Goal: Information Seeking & Learning: Compare options

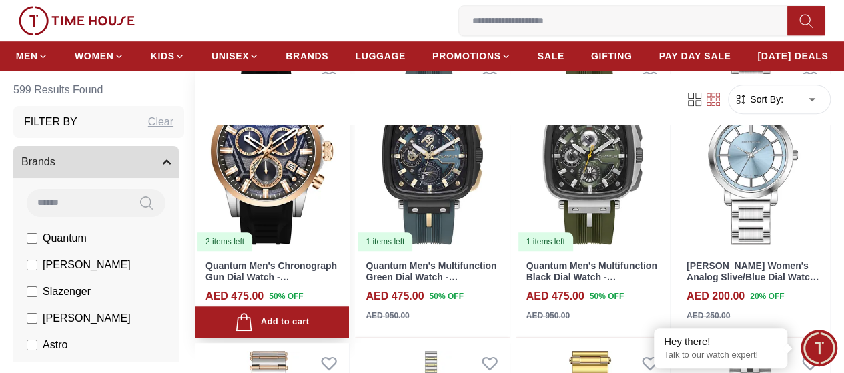
scroll to position [333, 0]
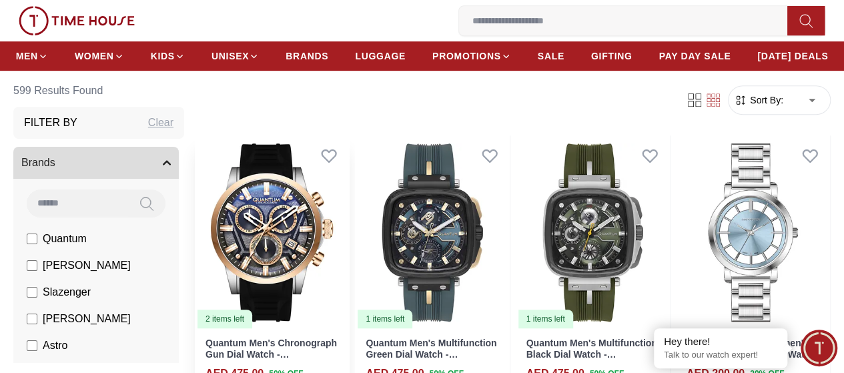
click at [301, 221] on img at bounding box center [272, 232] width 154 height 194
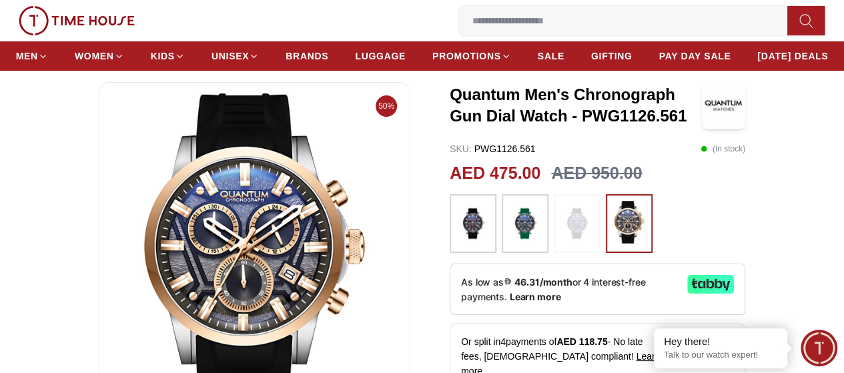
scroll to position [133, 0]
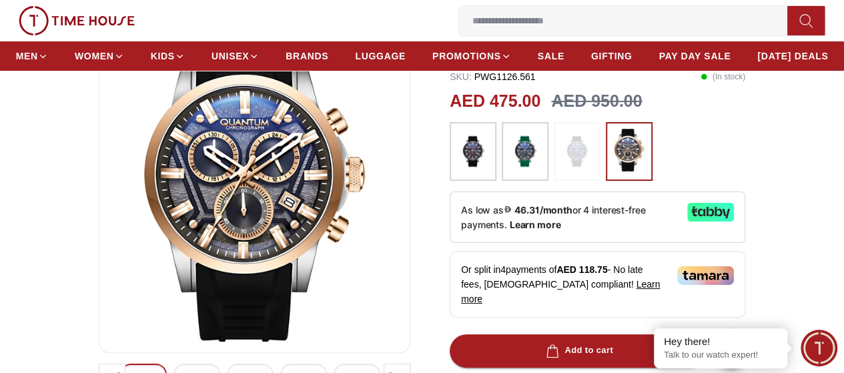
click at [524, 174] on img at bounding box center [524, 151] width 33 height 45
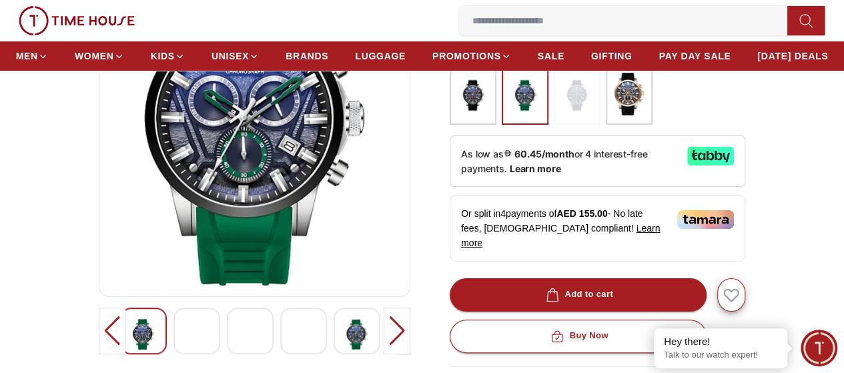
scroll to position [133, 0]
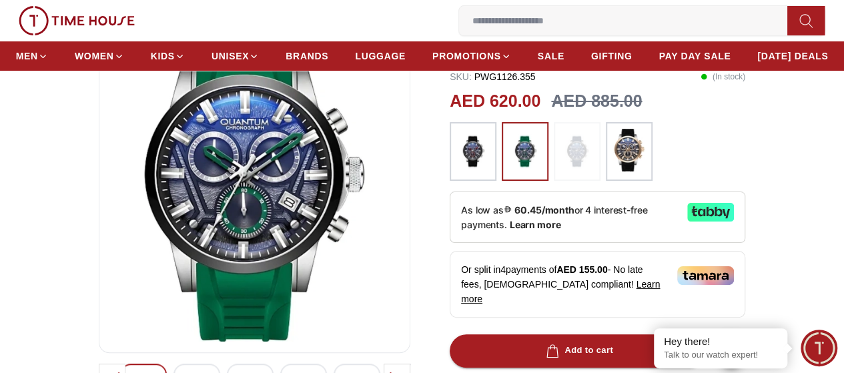
click at [475, 174] on img at bounding box center [472, 151] width 33 height 45
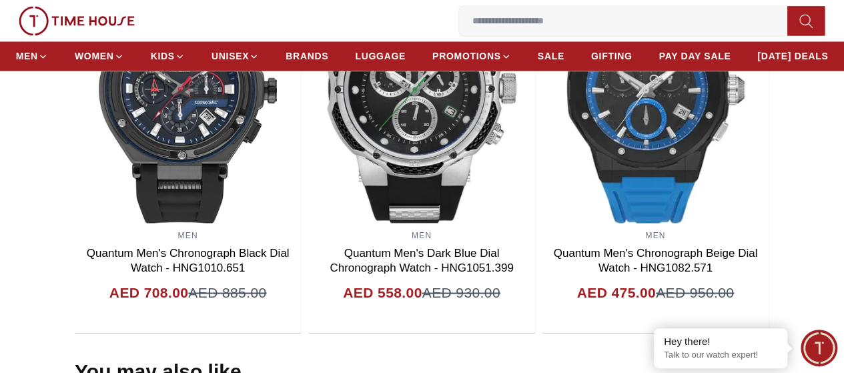
scroll to position [1134, 0]
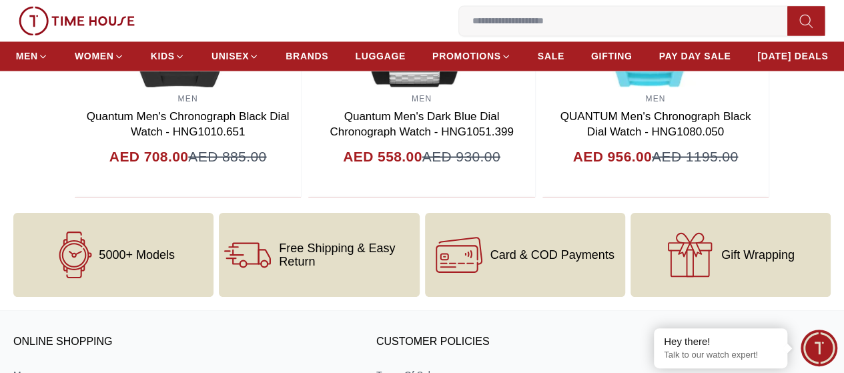
scroll to position [133, 0]
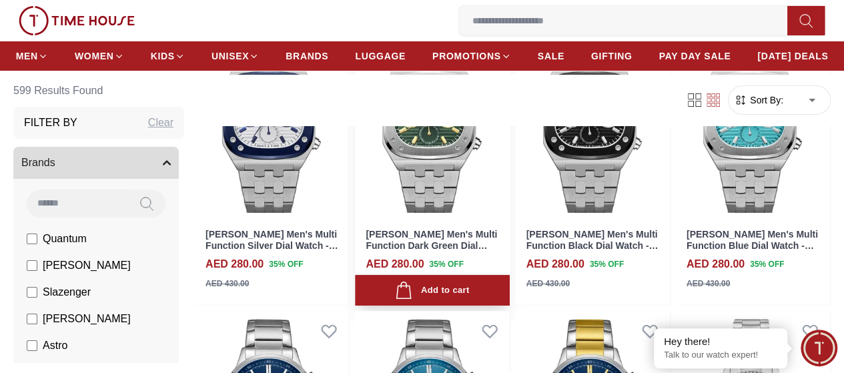
scroll to position [2534, 0]
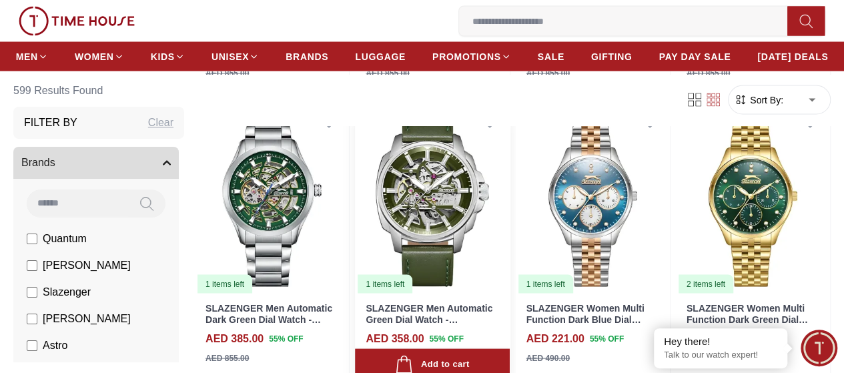
scroll to position [3801, 0]
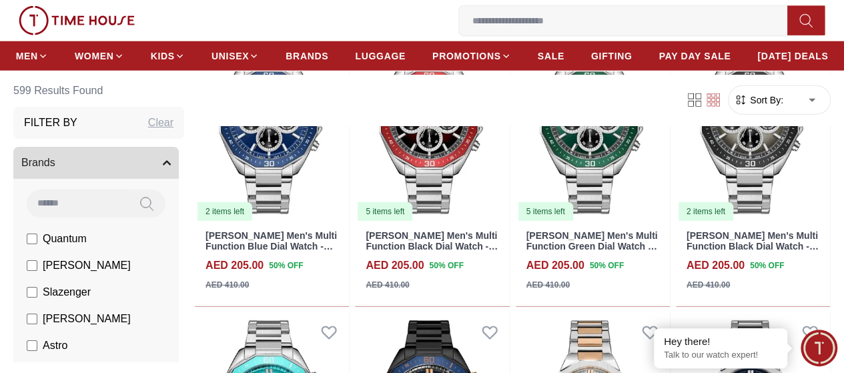
scroll to position [6715, 0]
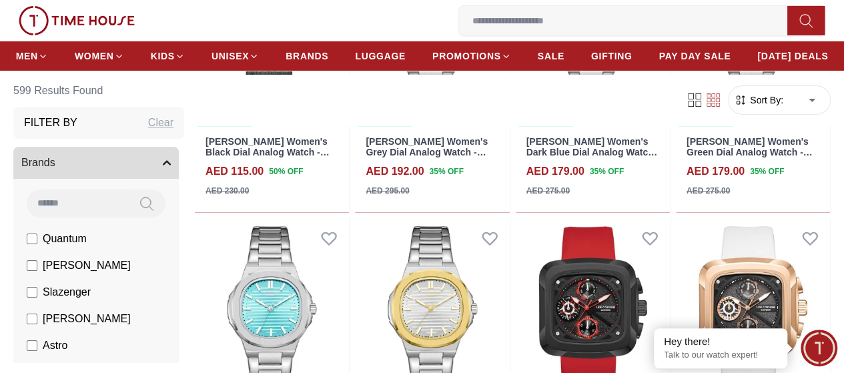
scroll to position [12650, 0]
